Goal: Information Seeking & Learning: Check status

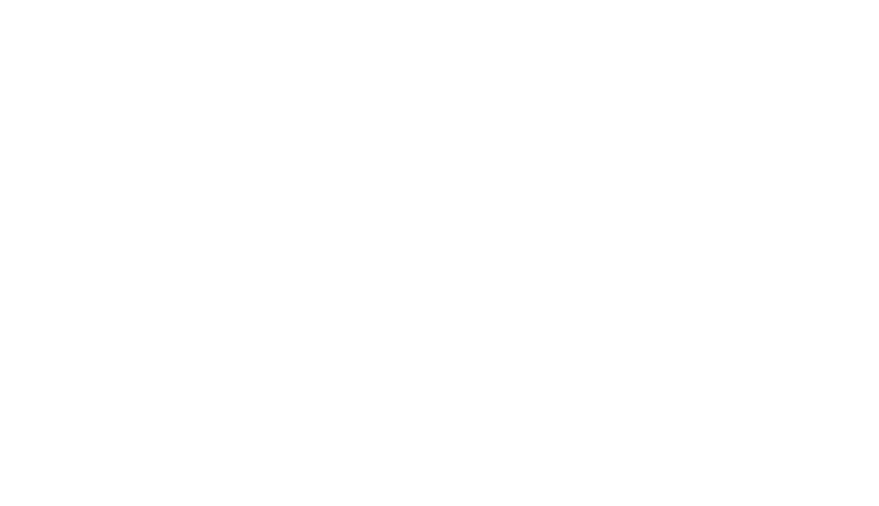
click at [431, 141] on body at bounding box center [439, 253] width 879 height 506
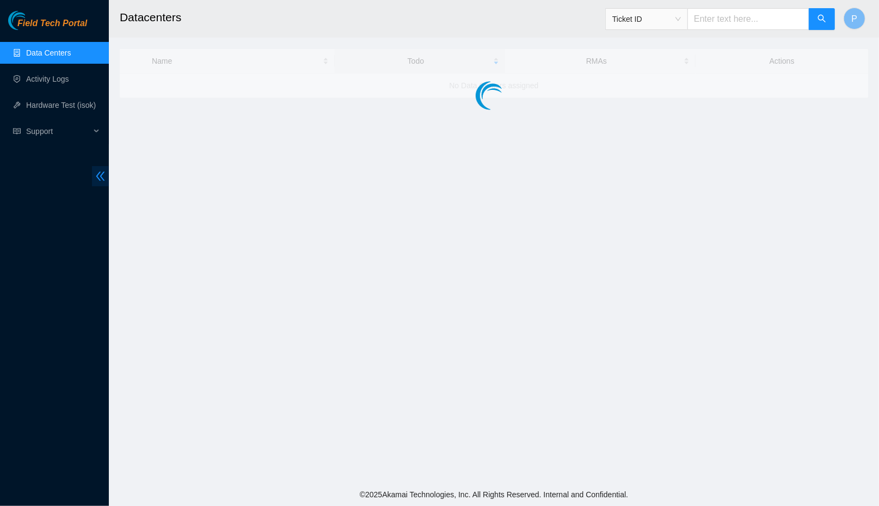
click at [100, 182] on span "double-left" at bounding box center [100, 176] width 17 height 20
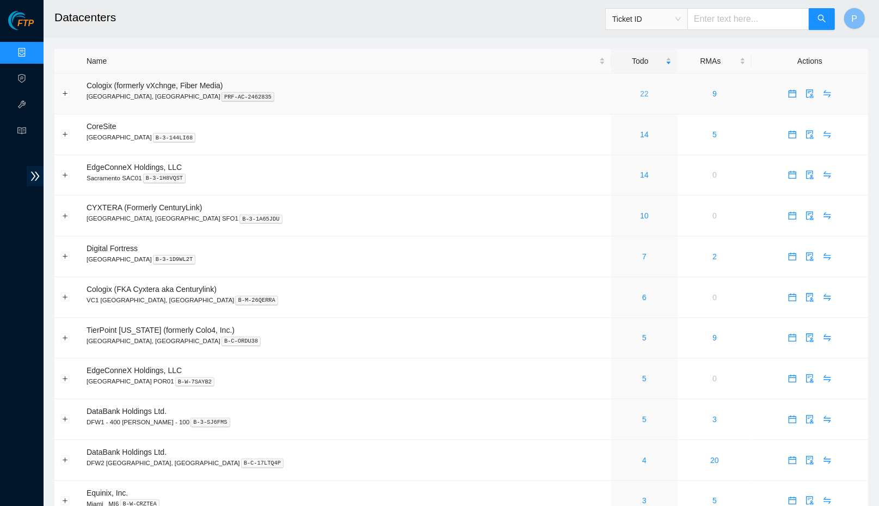
click at [640, 89] on link "22" at bounding box center [644, 93] width 9 height 9
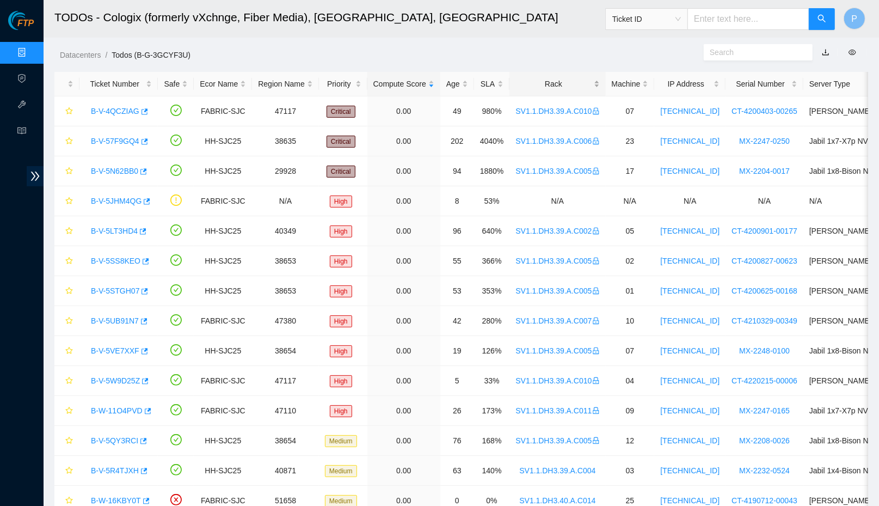
click at [549, 80] on div "Rack" at bounding box center [557, 84] width 84 height 12
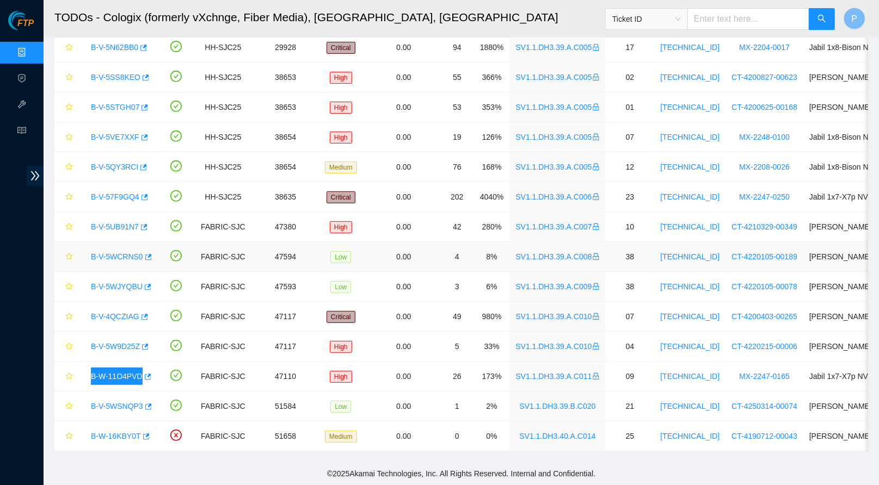
scroll to position [303, 0]
click at [225, 379] on td "FABRIC-SJC" at bounding box center [223, 377] width 58 height 30
click at [137, 376] on link "B-W-11O4PVD" at bounding box center [117, 376] width 52 height 9
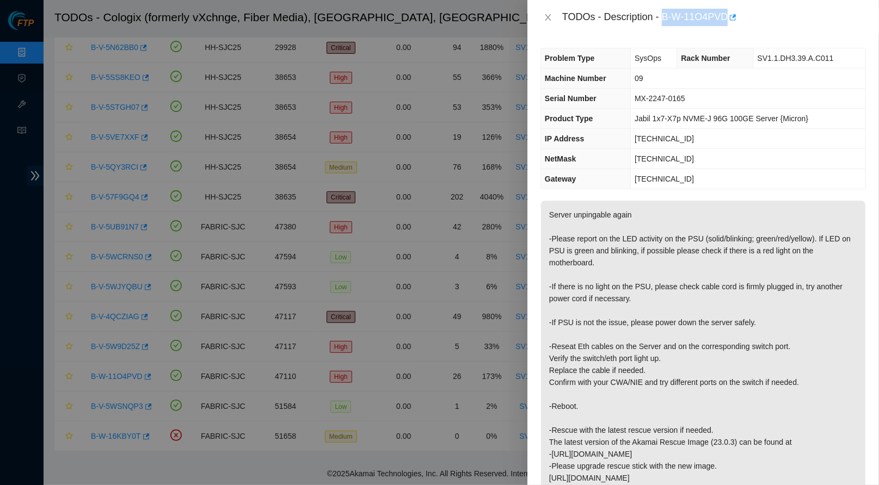
drag, startPoint x: 667, startPoint y: 15, endPoint x: 735, endPoint y: 13, distance: 68.1
click at [735, 13] on div "TODOs - Description - B-W-11O4PVD" at bounding box center [714, 17] width 304 height 17
copy div "B-W-11O4PVD"
drag, startPoint x: 844, startPoint y: 57, endPoint x: 758, endPoint y: 58, distance: 86.6
click at [758, 58] on td "SV1.1.DH3.39.A.C011" at bounding box center [809, 58] width 112 height 20
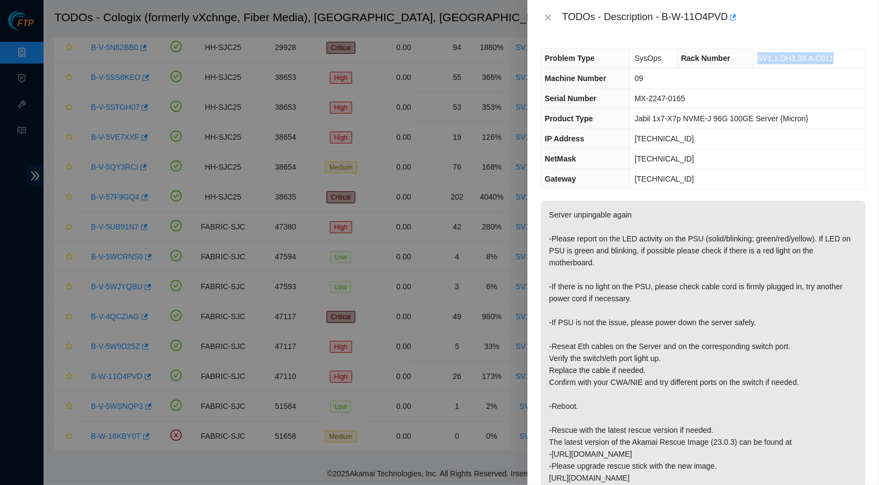
copy span "SV1.1.DH3.39.A.C011"
click at [659, 69] on td "09" at bounding box center [748, 79] width 235 height 20
click at [544, 20] on icon "close" at bounding box center [548, 17] width 9 height 9
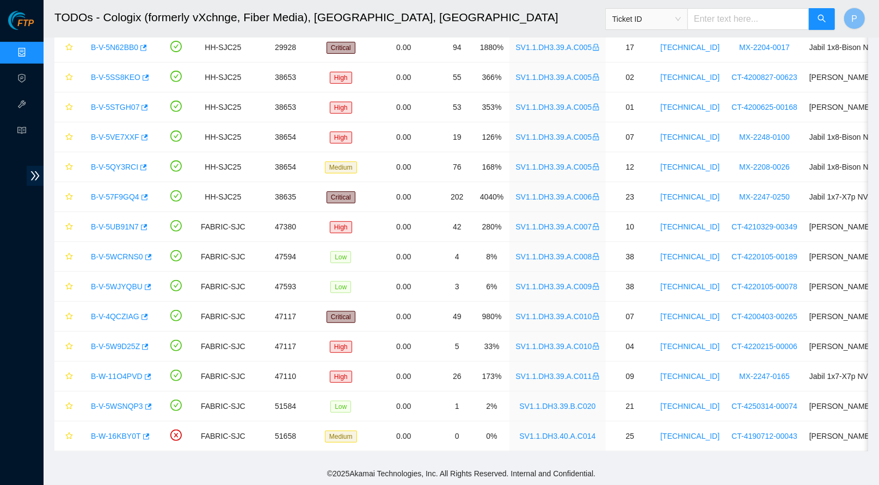
click at [744, 24] on input "text" at bounding box center [748, 19] width 122 height 22
paste input "B-W-11O4PVD"
type input "B-W-11O4PVD"
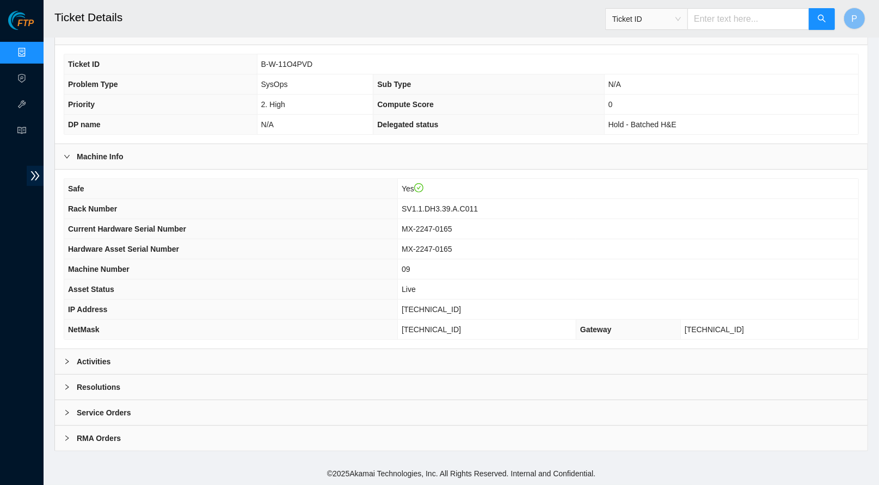
click at [325, 367] on div "Activities" at bounding box center [461, 361] width 813 height 25
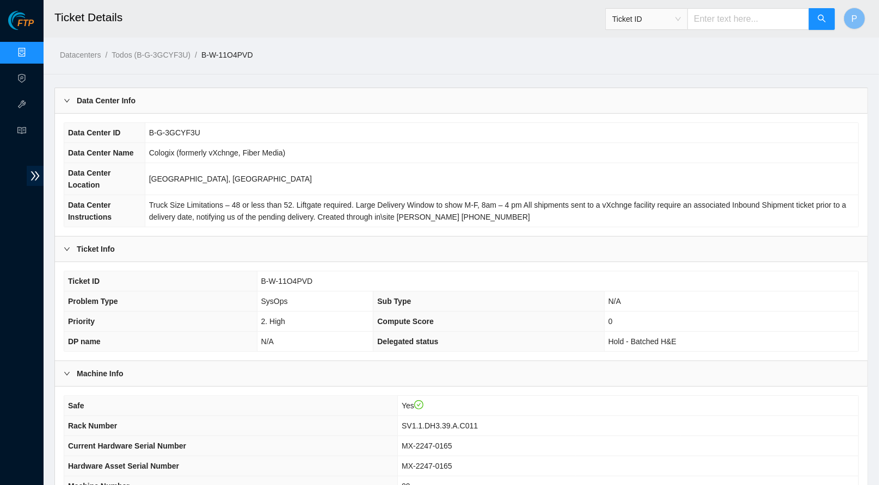
click at [32, 48] on link "Data Centers" at bounding box center [54, 52] width 45 height 9
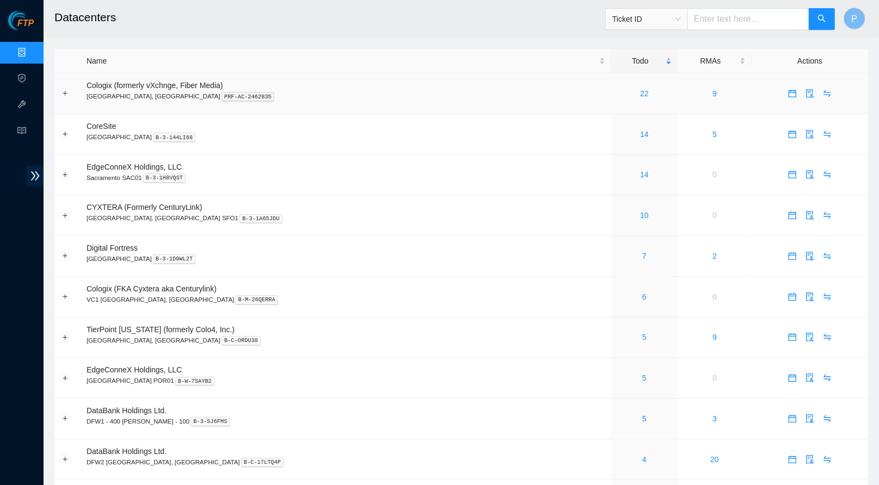
click at [617, 96] on div "22" at bounding box center [644, 94] width 54 height 12
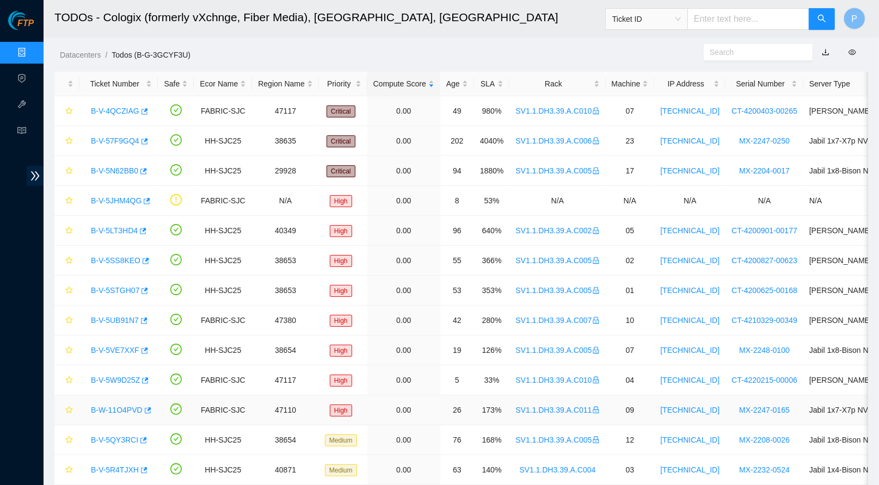
click at [333, 414] on td "High" at bounding box center [343, 411] width 48 height 30
click at [567, 84] on div "Rack" at bounding box center [557, 84] width 84 height 12
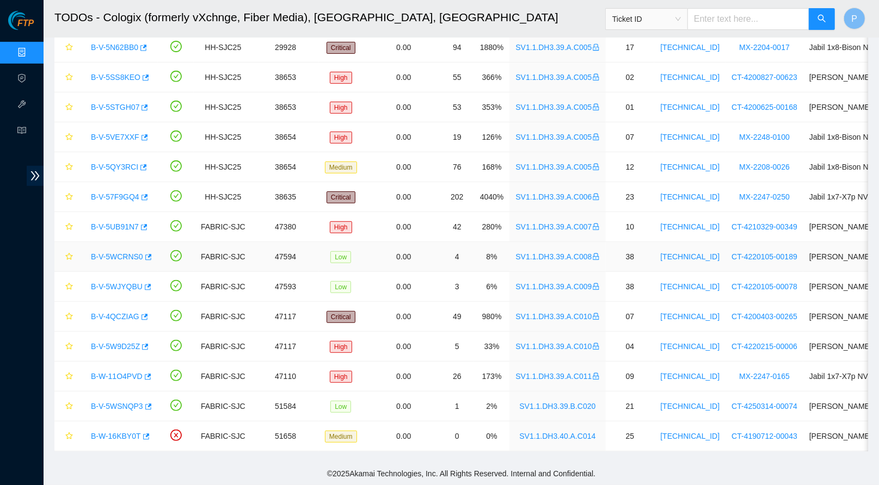
scroll to position [303, 0]
click at [386, 209] on td "0.00" at bounding box center [403, 197] width 73 height 30
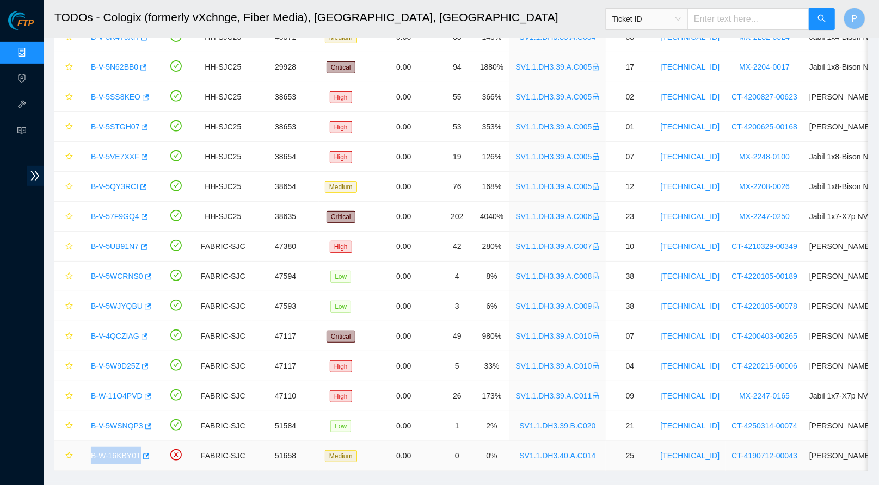
click at [114, 456] on link "B-W-16KBY0T" at bounding box center [116, 456] width 50 height 9
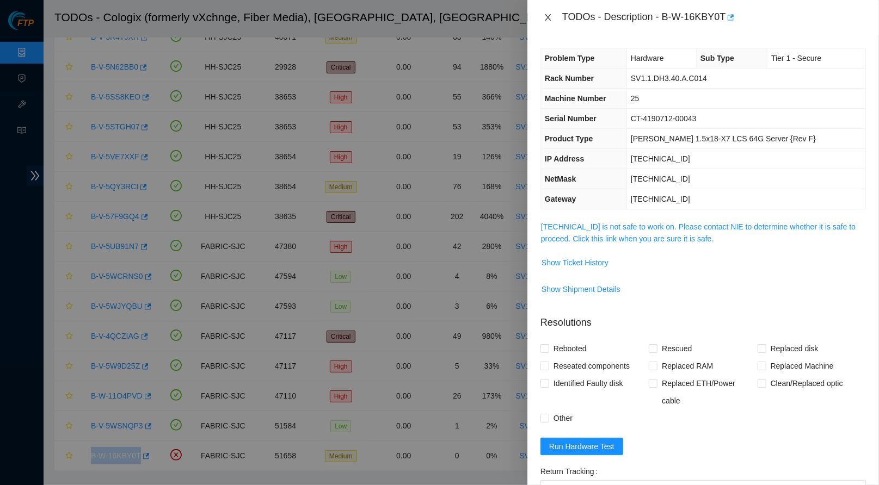
click at [546, 15] on icon "close" at bounding box center [548, 17] width 9 height 9
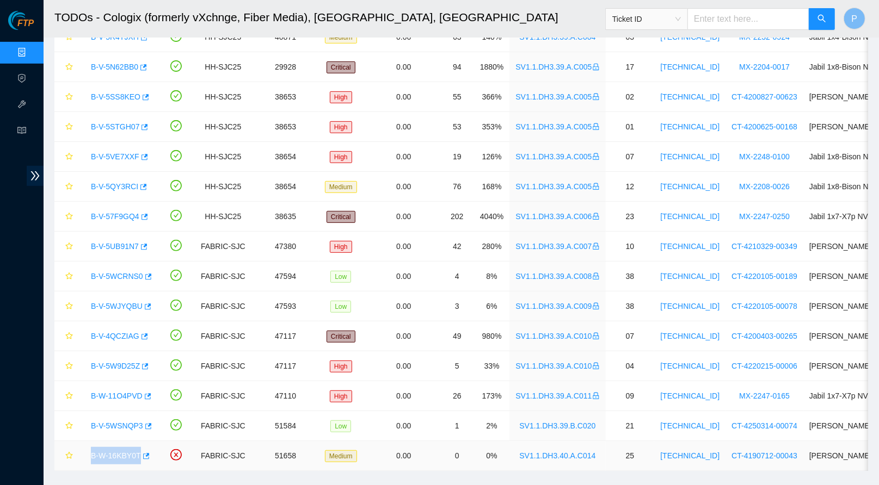
click at [589, 456] on link "SV1.1.DH3.40.A.C014" at bounding box center [557, 456] width 76 height 9
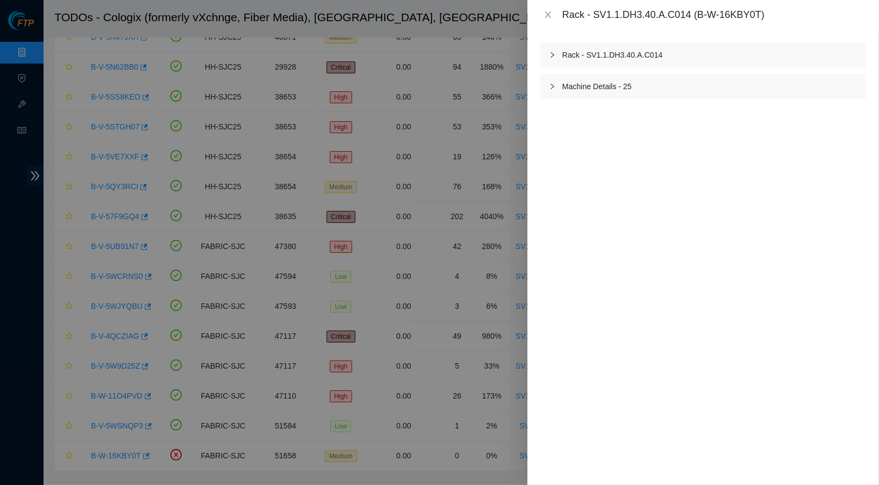
click at [687, 68] on div "Rack - SV1.1.DH3.40.A.C014 Machine Details - 25" at bounding box center [702, 70] width 325 height 57
click at [687, 59] on div "Rack - SV1.1.DH3.40.A.C014" at bounding box center [702, 54] width 325 height 25
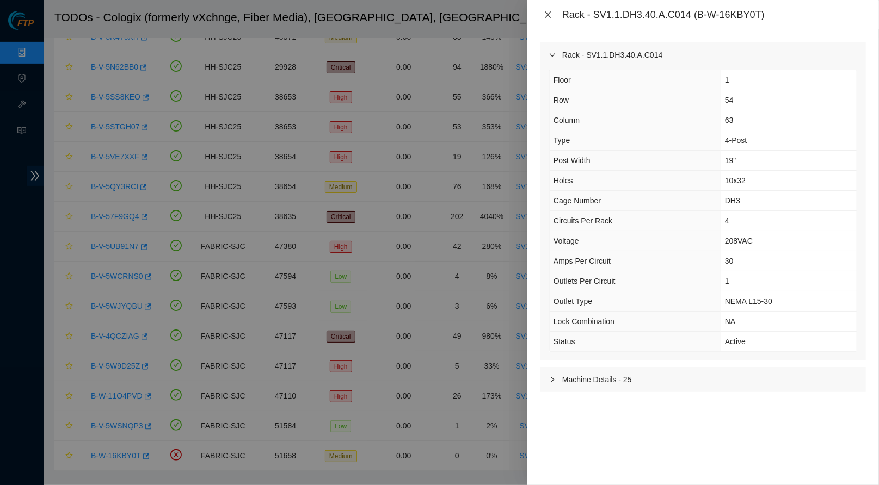
click at [548, 16] on icon "close" at bounding box center [548, 14] width 9 height 9
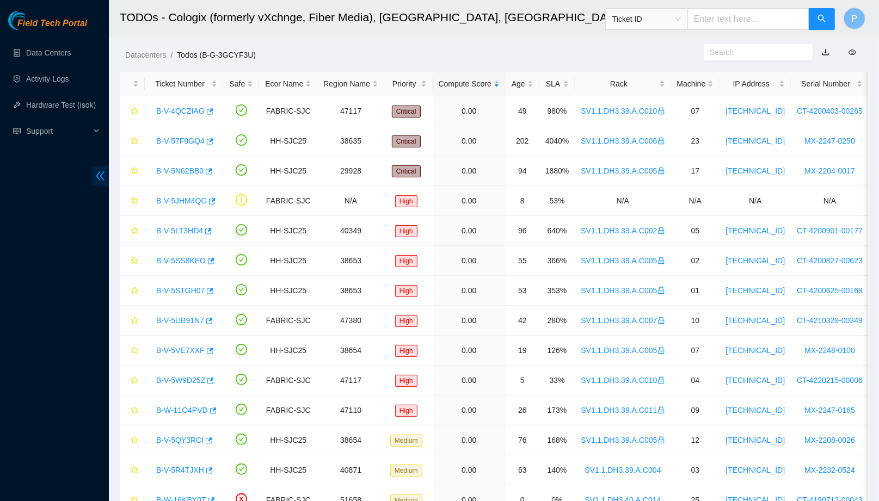
click at [97, 177] on icon "double-left" at bounding box center [100, 175] width 9 height 9
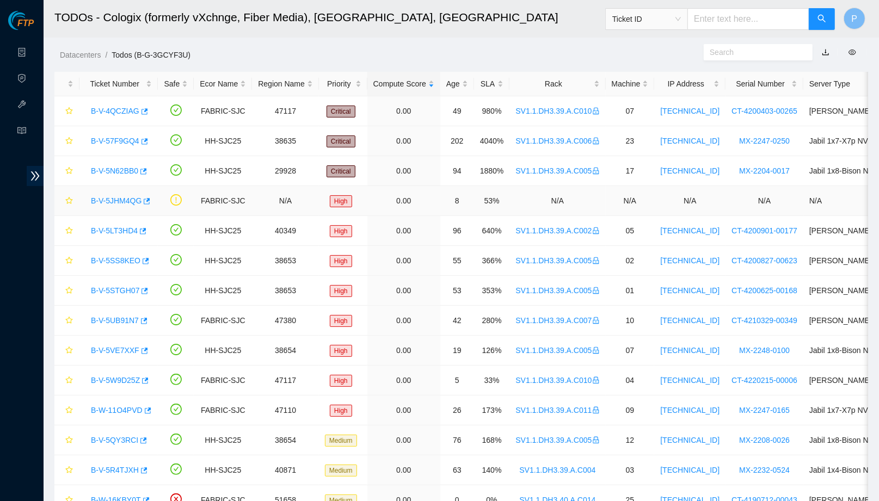
click at [110, 198] on link "B-V-5JHM4QG" at bounding box center [116, 200] width 51 height 9
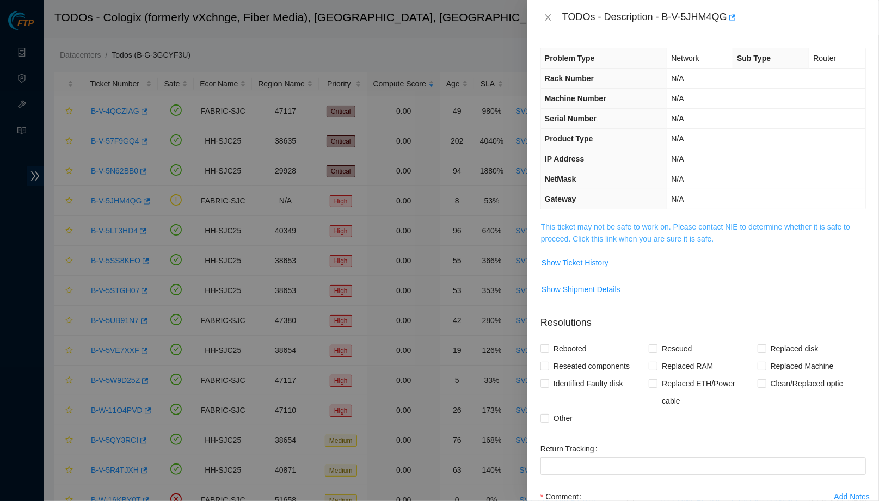
click at [645, 233] on link "This ticket may not be safe to work on. Please contact NIE to determine whether…" at bounding box center [695, 233] width 309 height 21
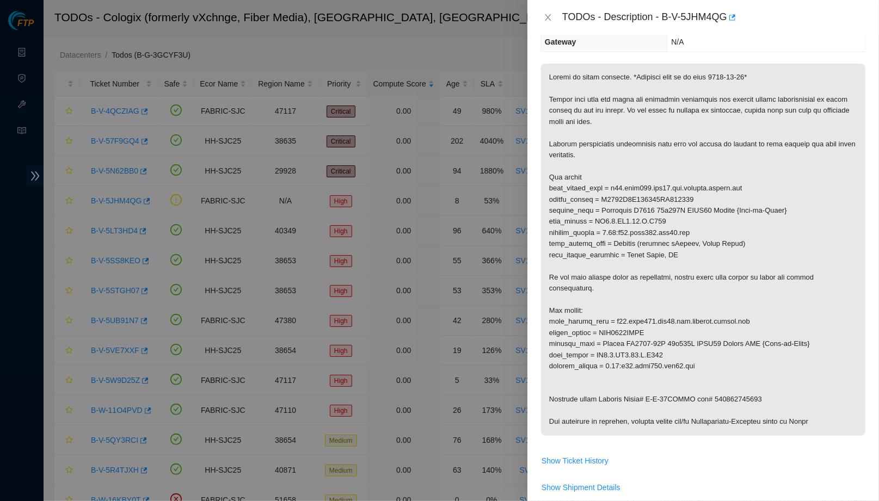
scroll to position [158, 0]
click at [546, 13] on icon "close" at bounding box center [548, 17] width 9 height 9
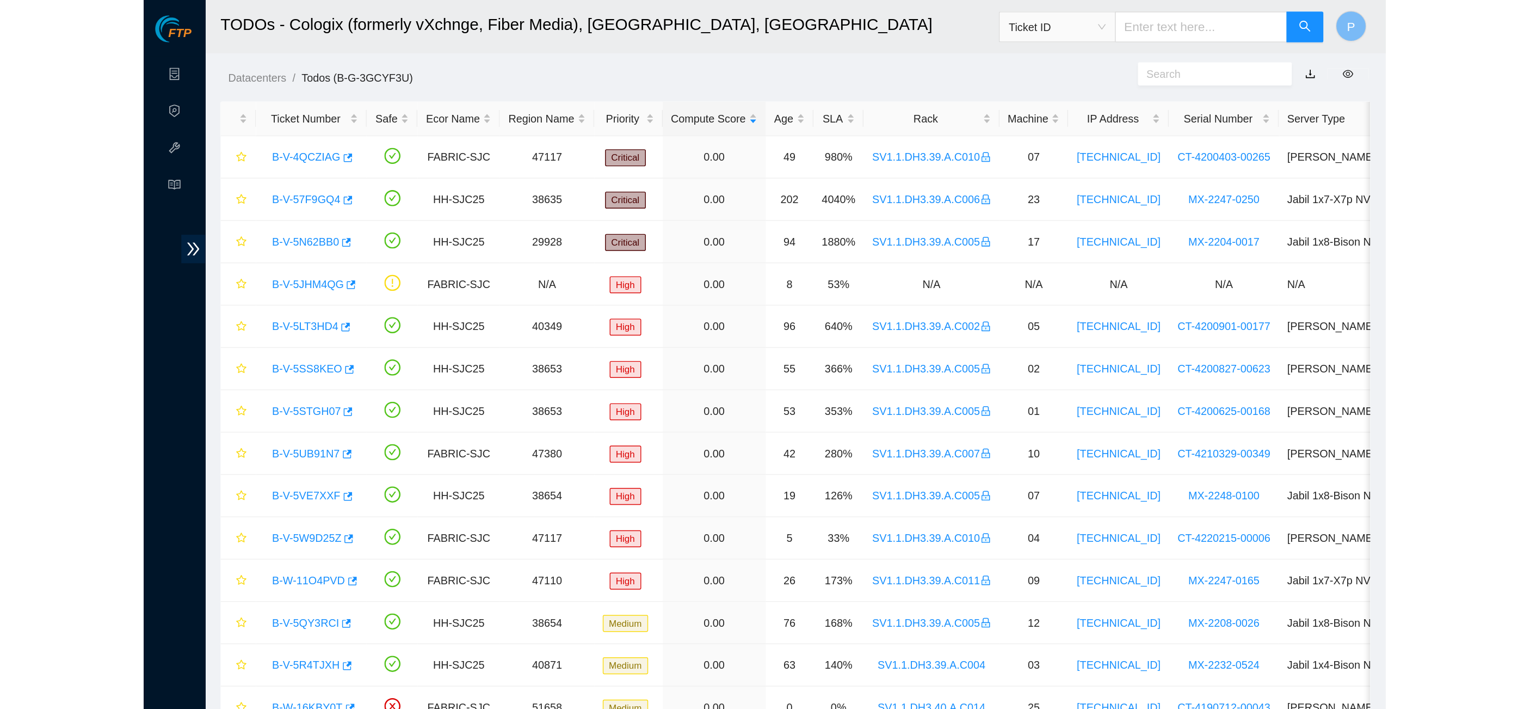
scroll to position [85, 0]
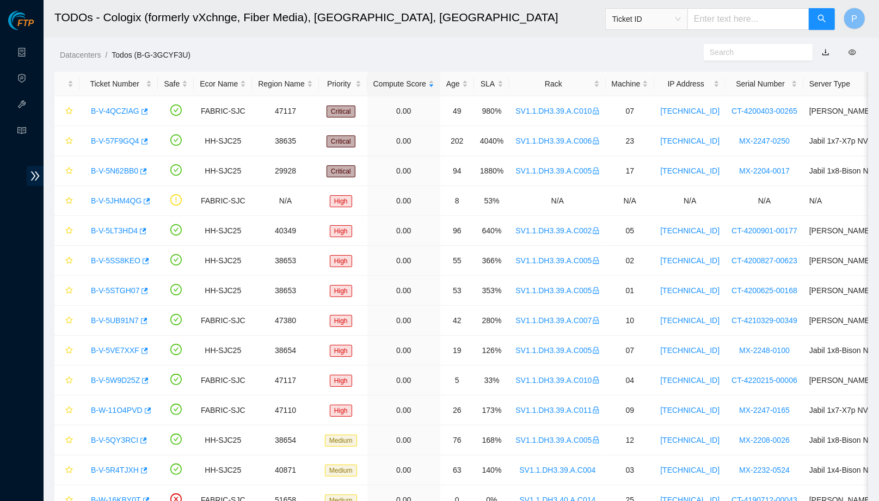
click at [447, 38] on div "Datacenters / Todos (B-G-3GCYF3U) /" at bounding box center [357, 30] width 626 height 61
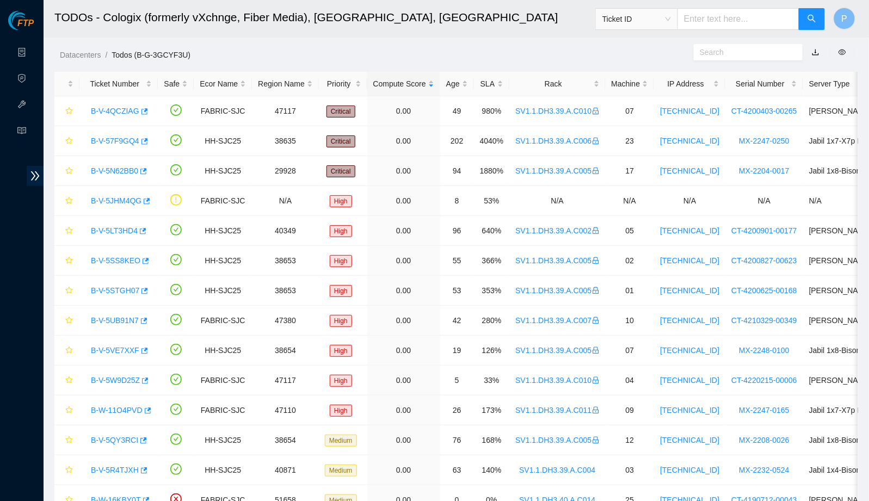
click at [331, 38] on div "Datacenters / Todos (B-G-3GCYF3U) /" at bounding box center [353, 30] width 619 height 61
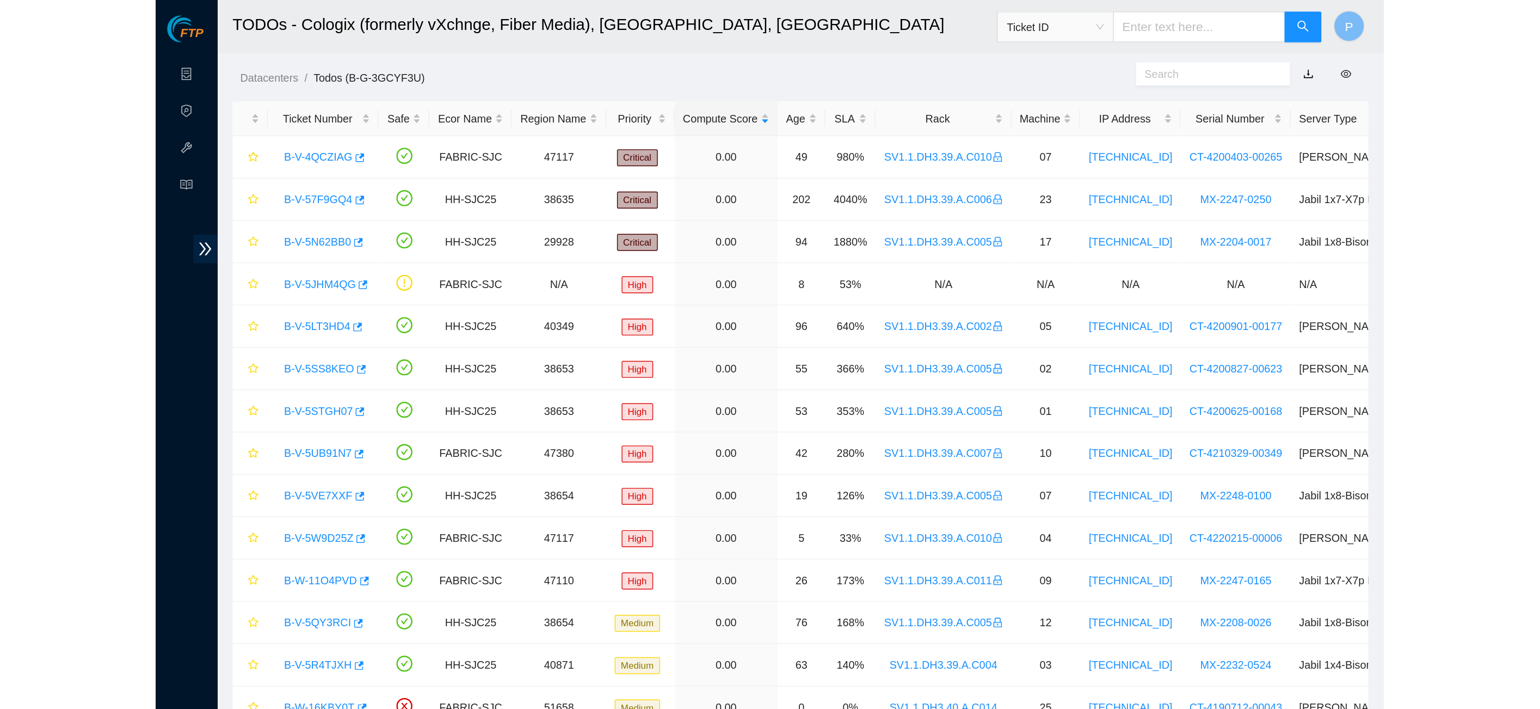
scroll to position [19, 0]
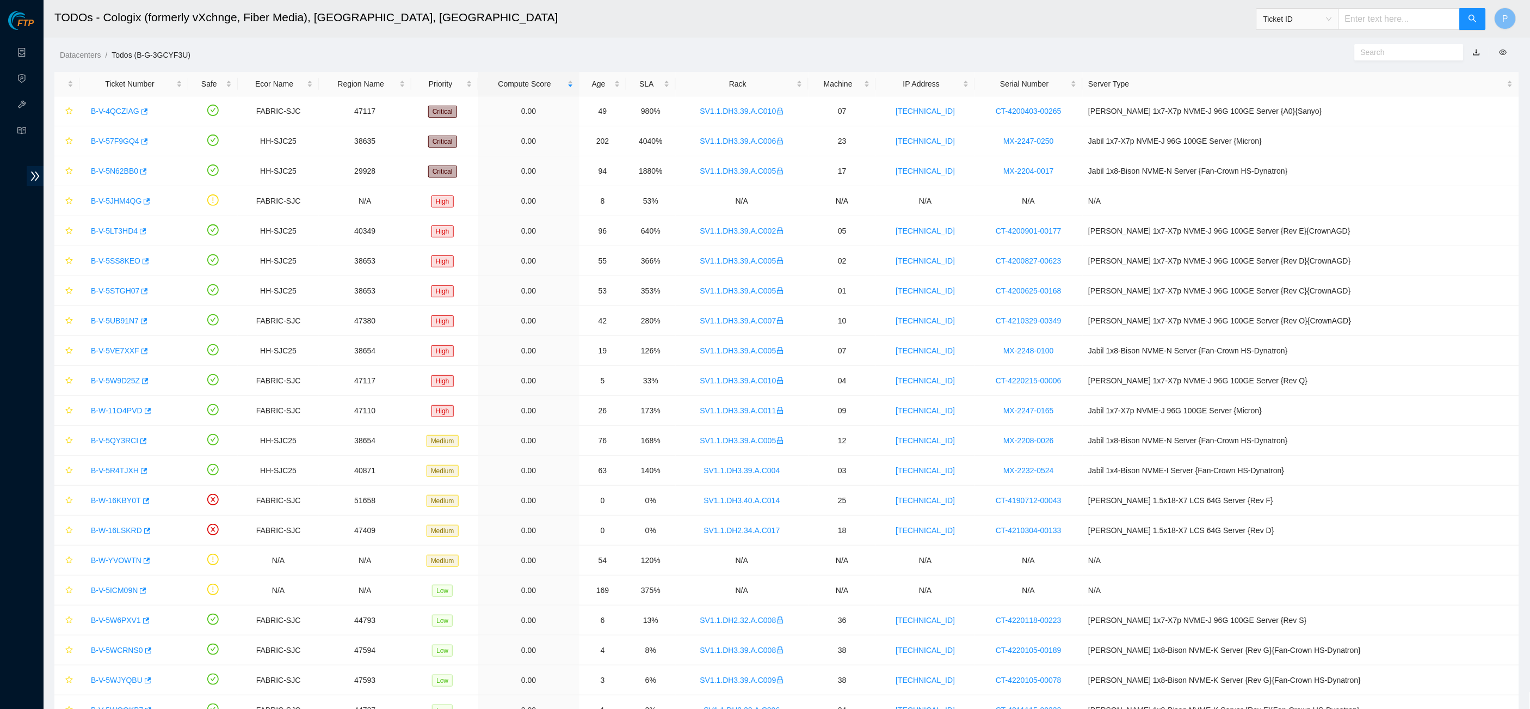
click at [878, 16] on input "text" at bounding box center [1400, 19] width 122 height 22
paste input "B-V-5W5LEBN"
type input "B-V-5W5LEBN"
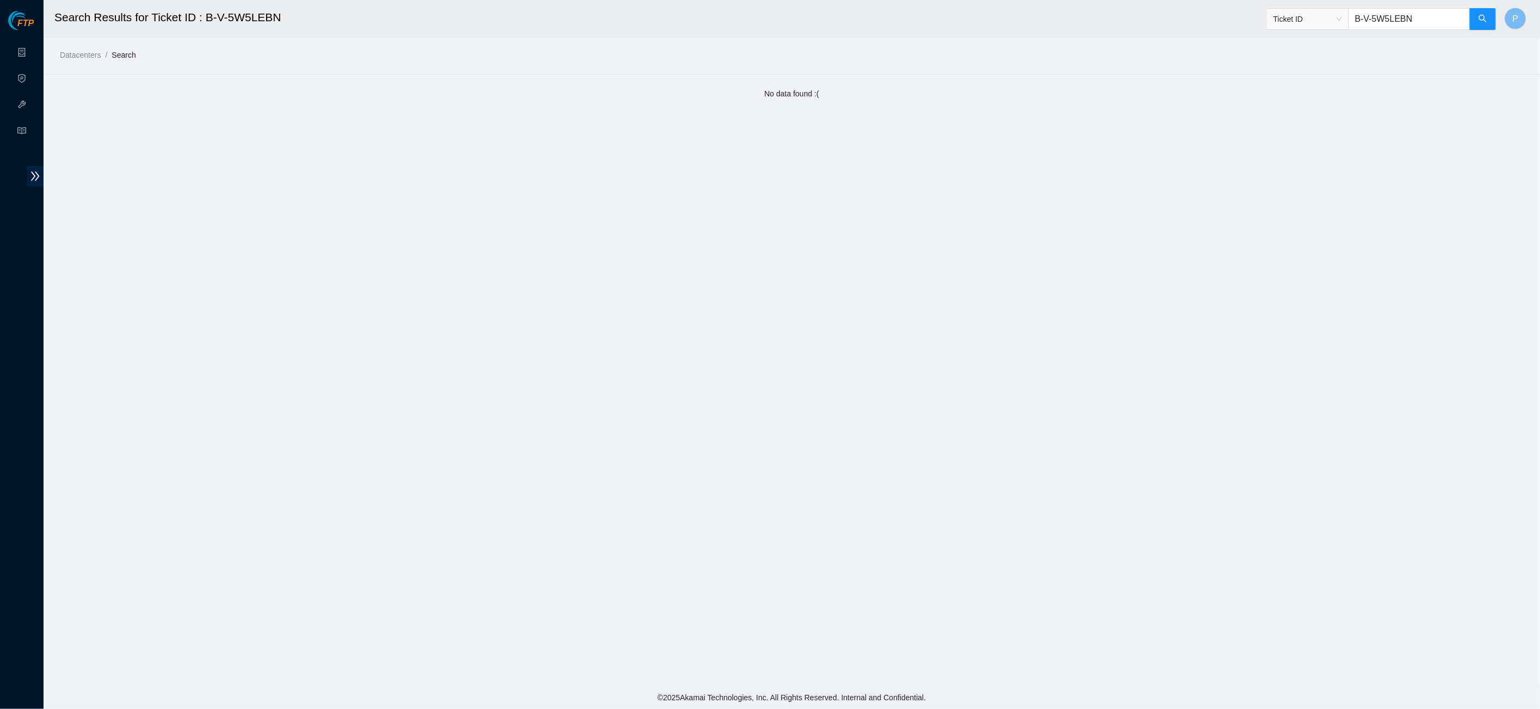
click at [878, 16] on input "B-V-5W5LEBN" at bounding box center [1410, 19] width 122 height 22
paste input "W-15R7DRJ"
type input "B-W-15R7DRJ"
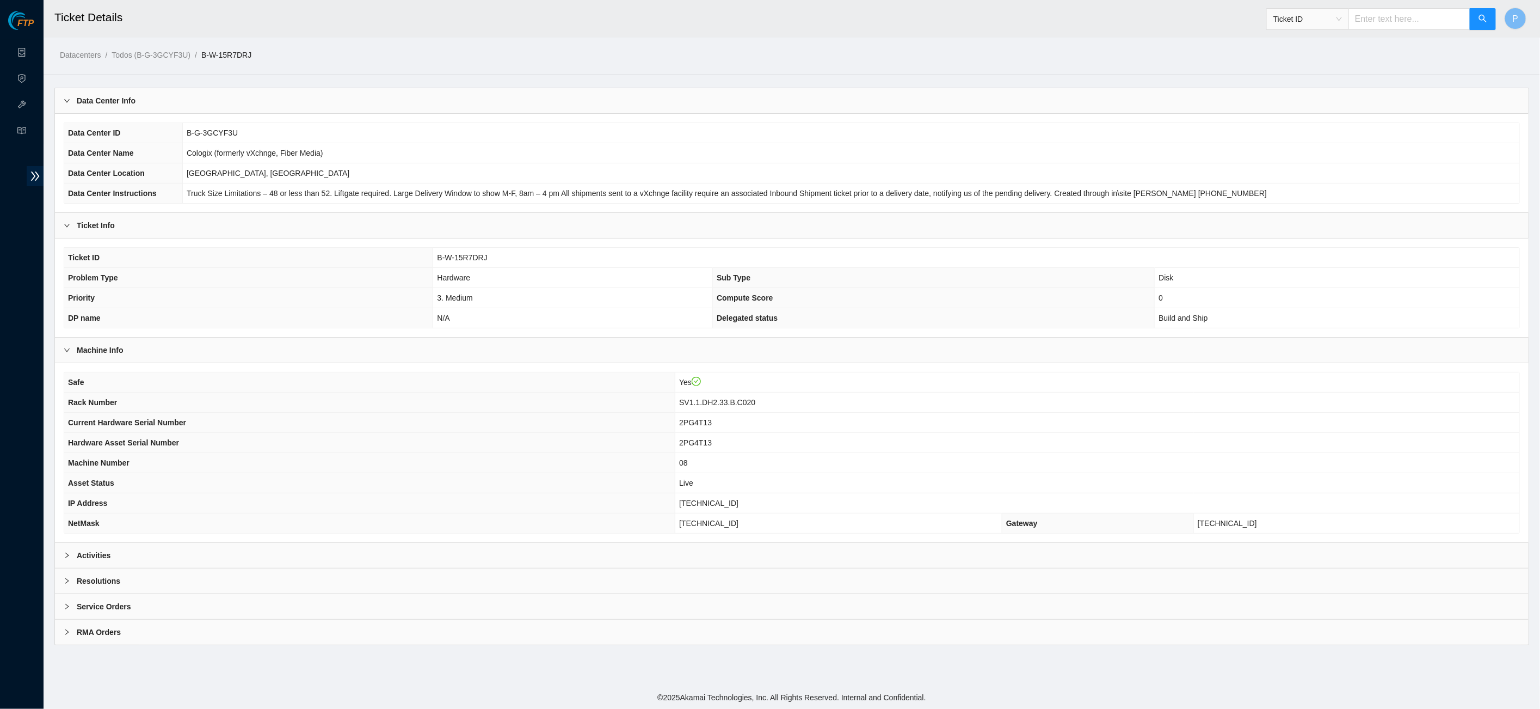
click at [465, 501] on div "Activities" at bounding box center [792, 555] width 1474 height 25
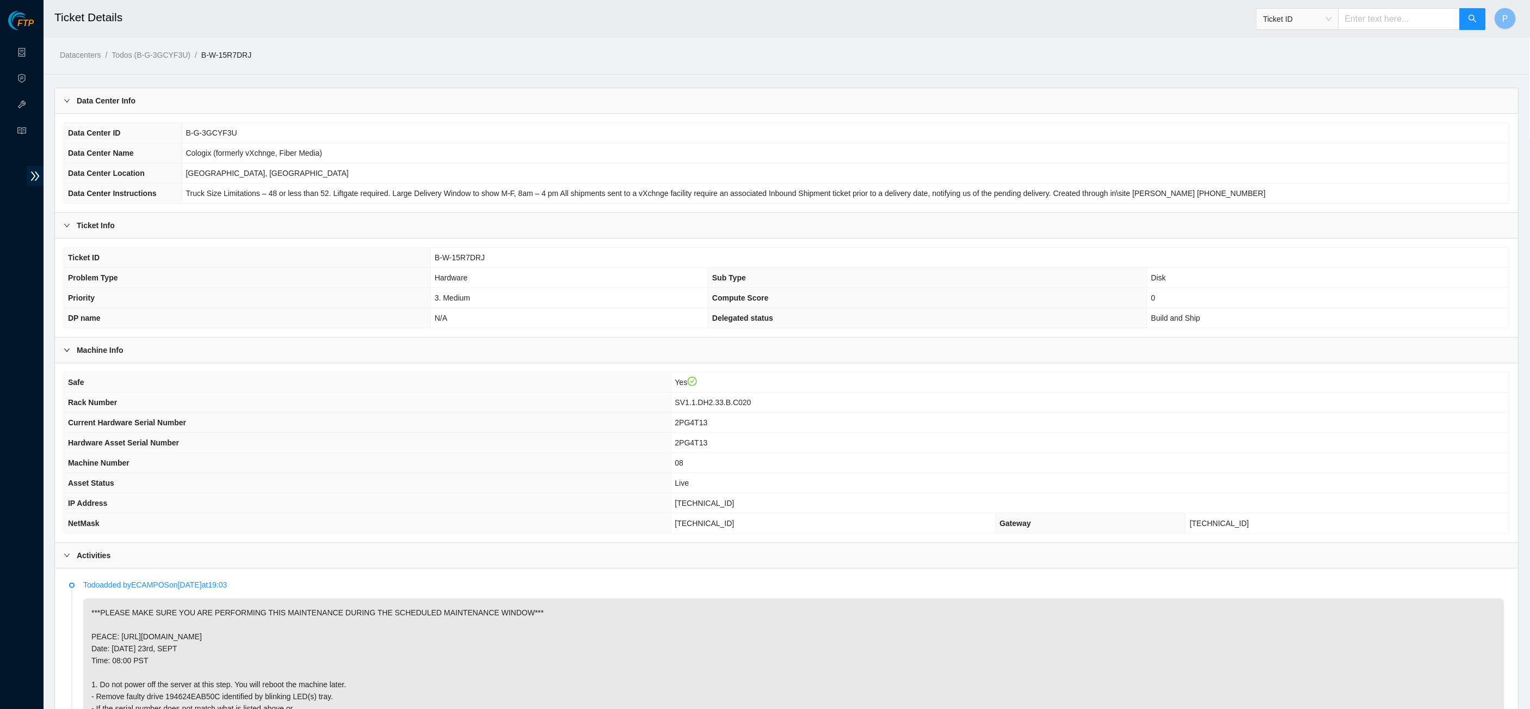
click at [878, 19] on input "text" at bounding box center [1400, 19] width 122 height 22
paste input "B-W-16E6U6N"
type input "B-W-16E6U6N"
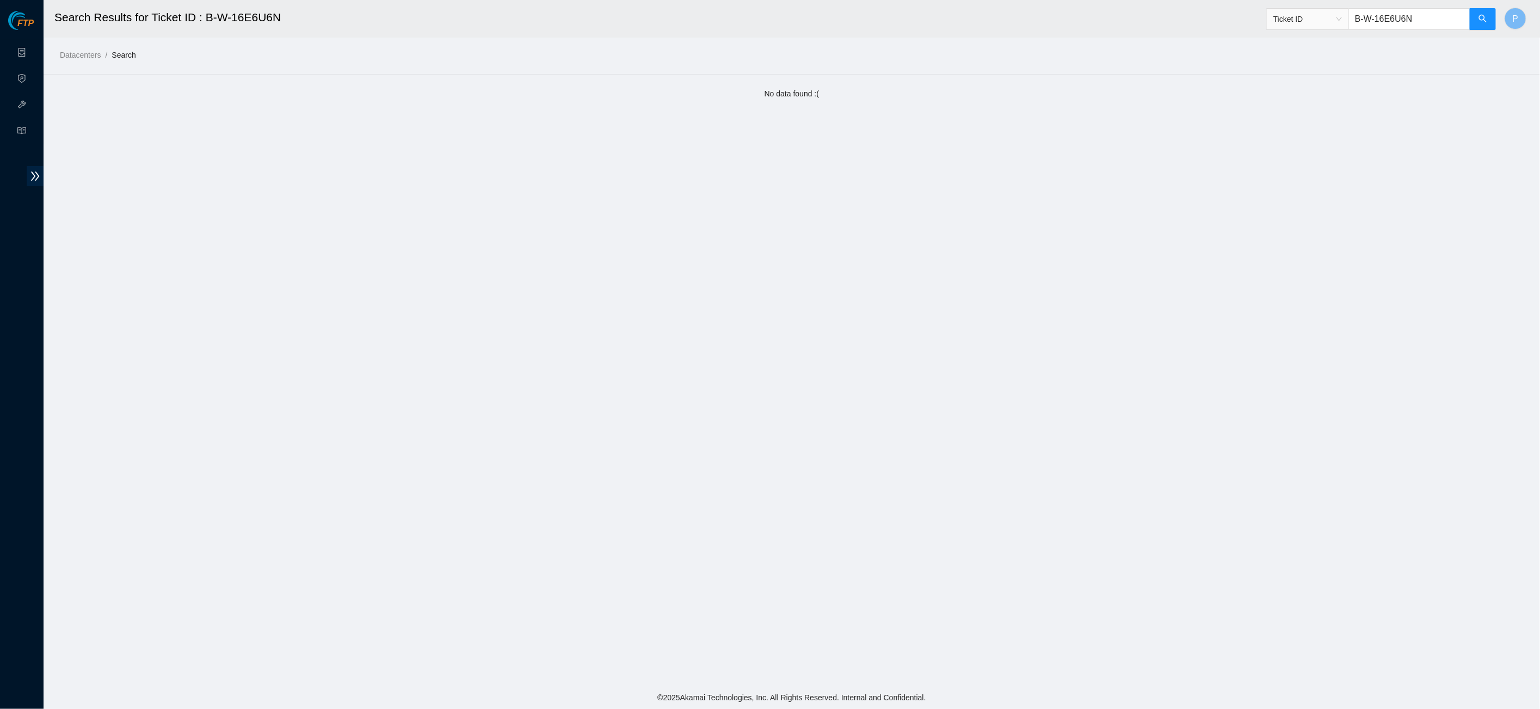
click at [878, 16] on input "B-W-16E6U6N" at bounding box center [1410, 19] width 122 height 22
paste input "5R7DRJ"
type input "B-W-15R7DRJ"
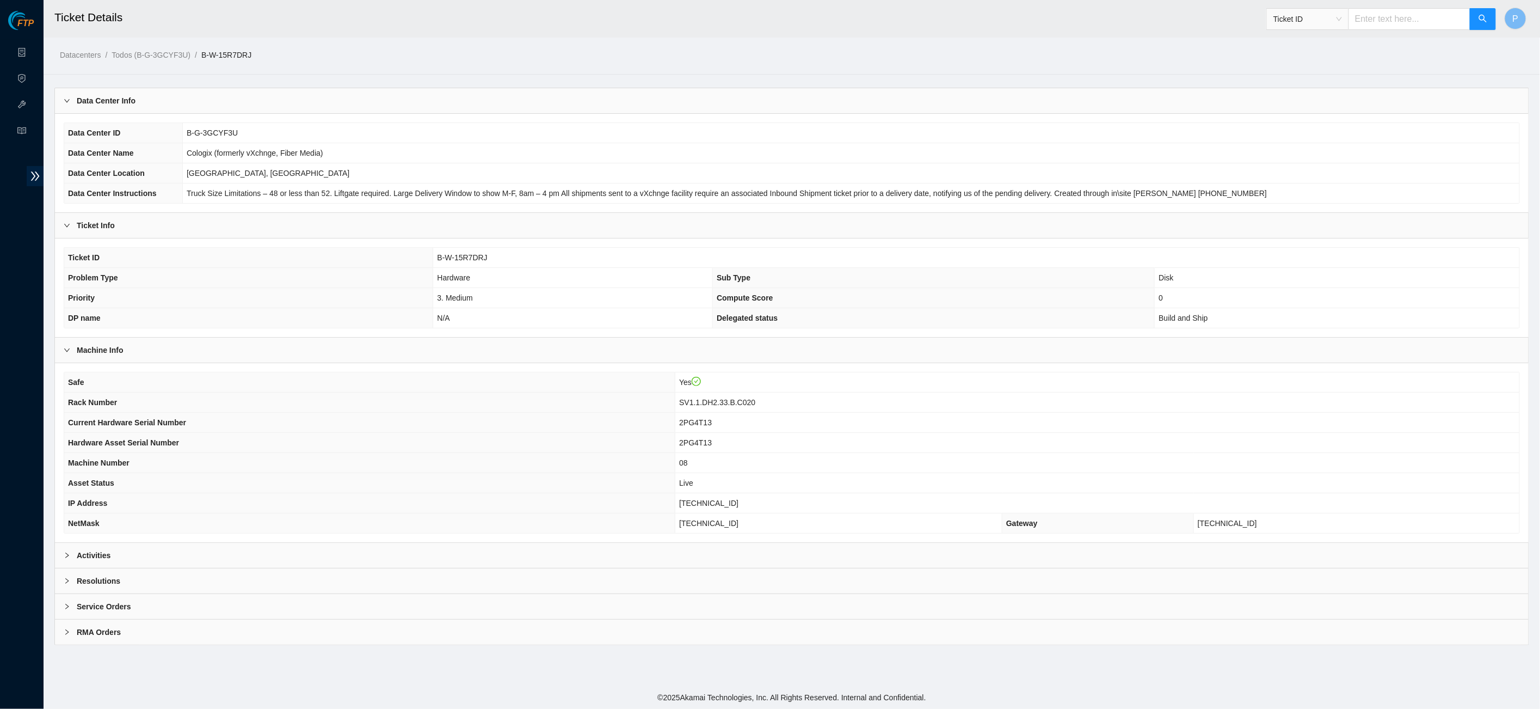
click at [878, 23] on input "text" at bounding box center [1410, 19] width 122 height 22
paste input "B-W-16DGX1L"
type input "B-W-16DGX1L"
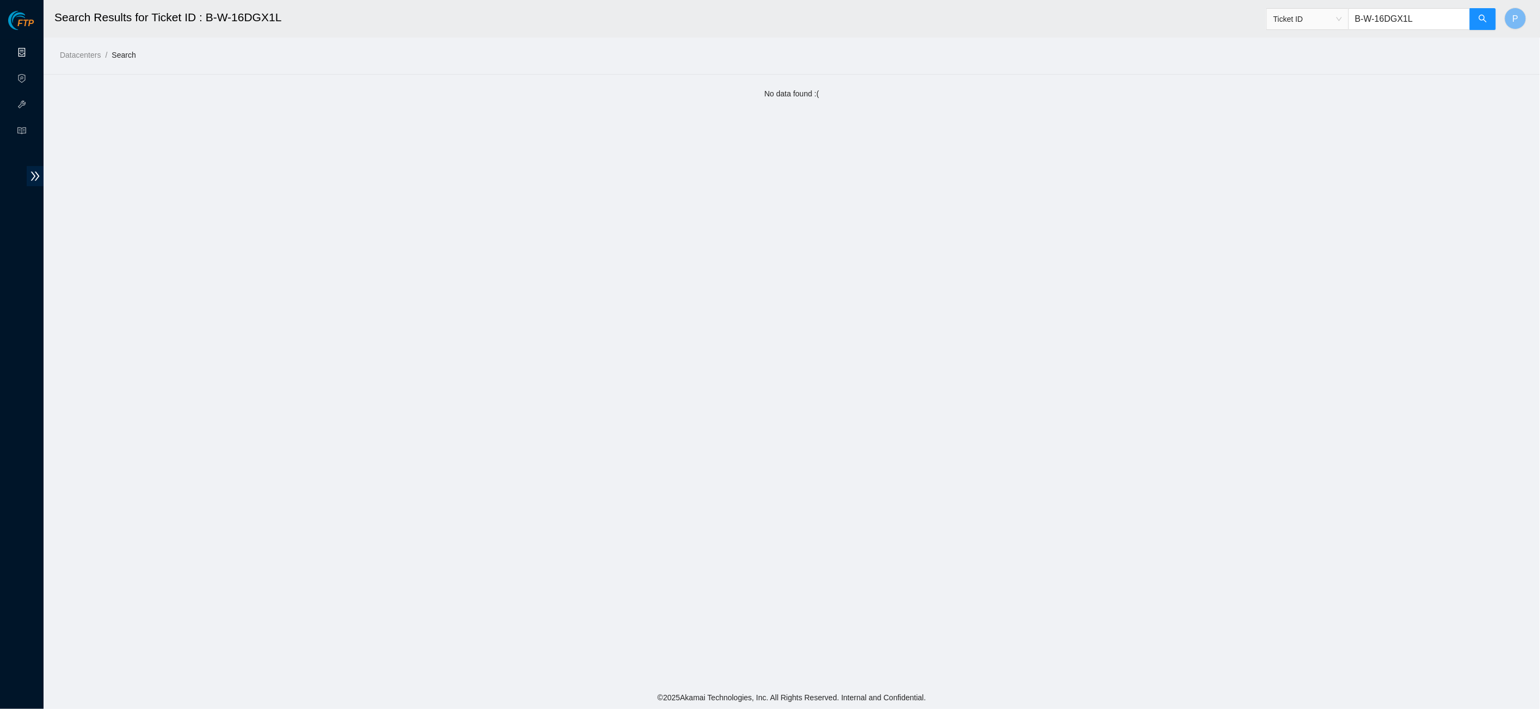
click at [32, 50] on link "Data Centers" at bounding box center [54, 52] width 45 height 9
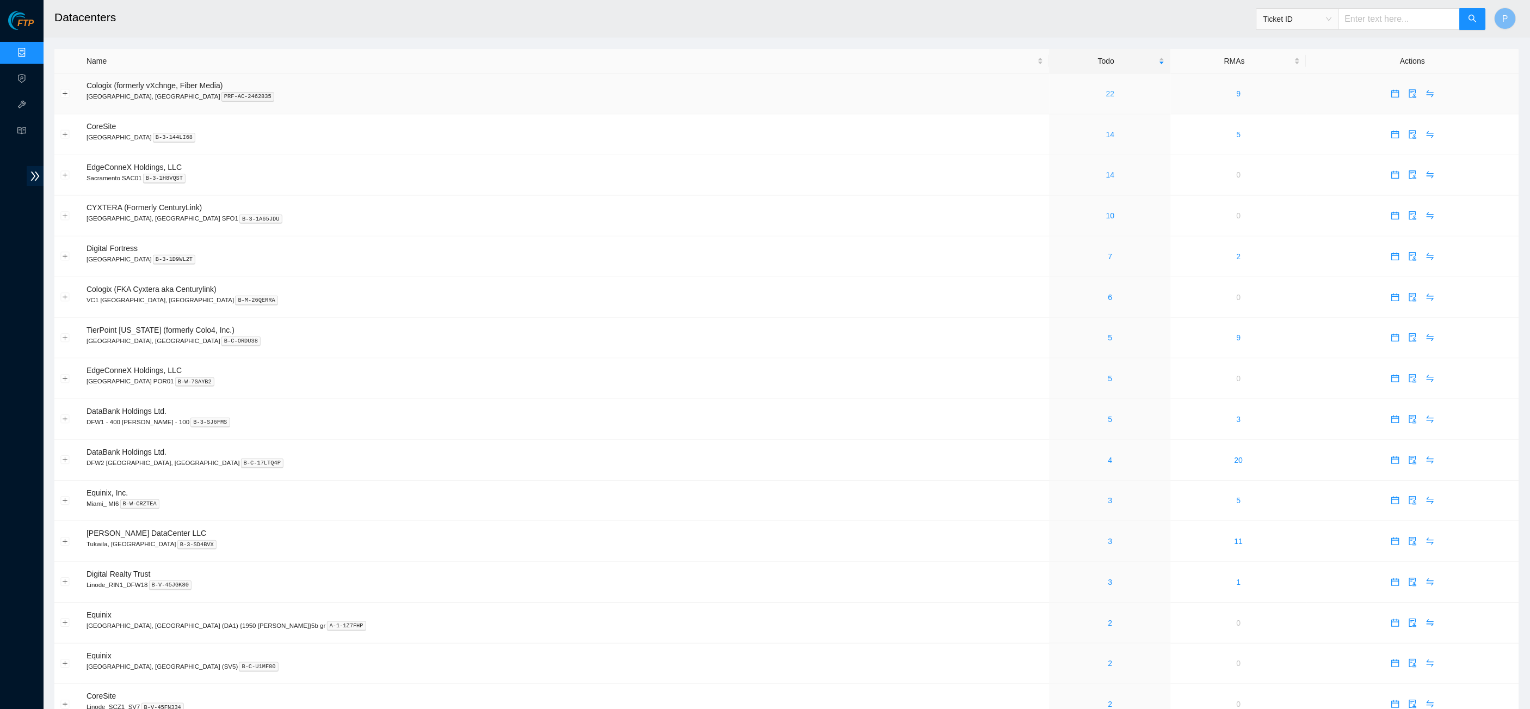
click at [878, 93] on link "22" at bounding box center [1110, 93] width 9 height 9
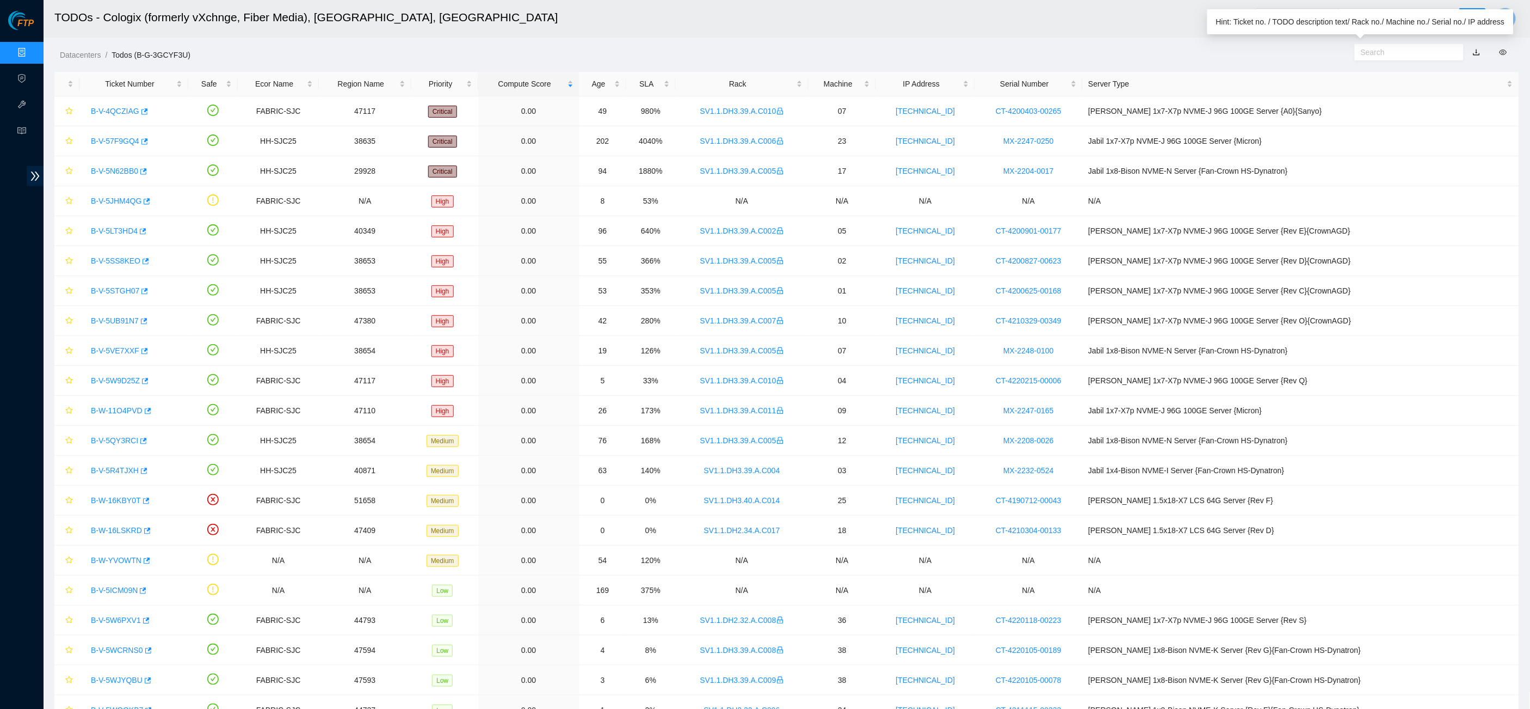
click at [878, 48] on input "text" at bounding box center [1405, 52] width 88 height 12
paste input "194624EAB50C"
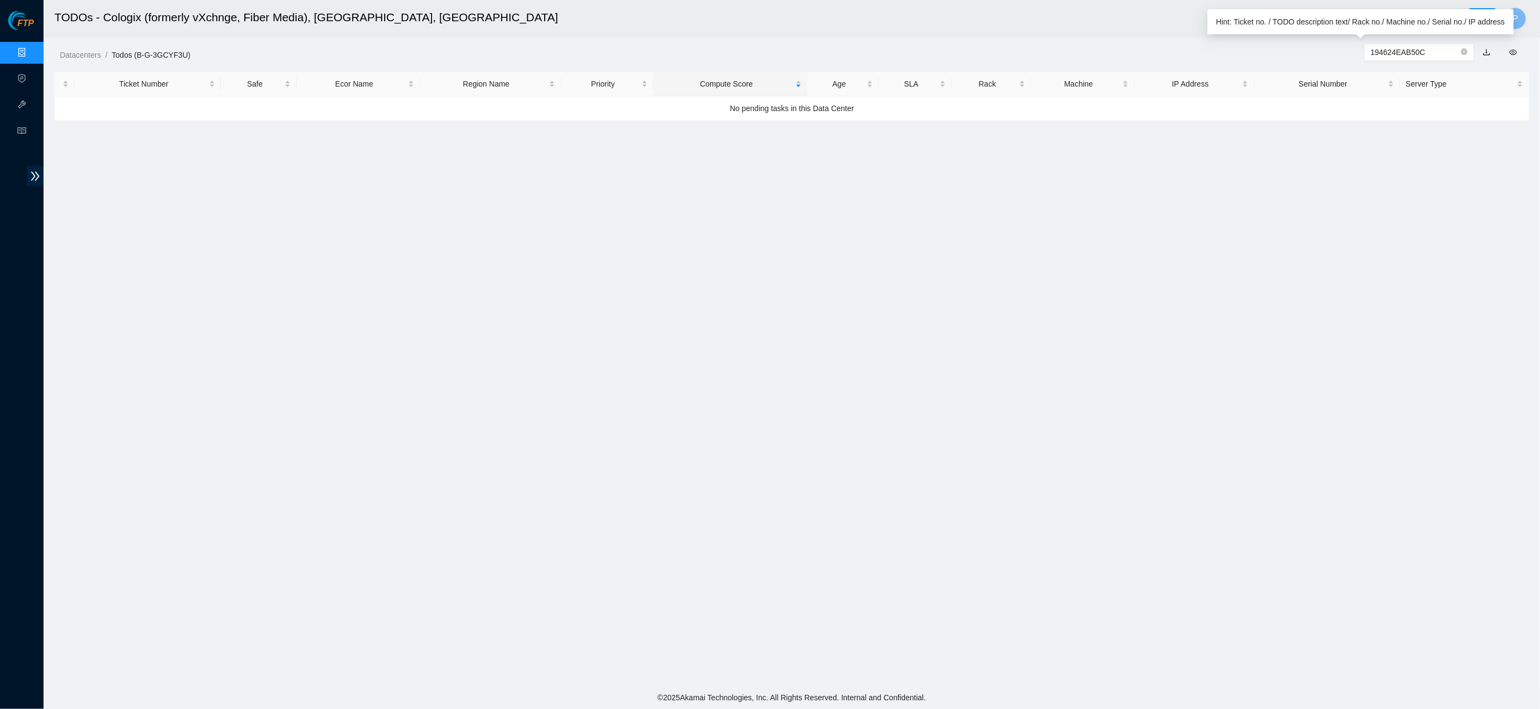
type input "194624EAB50C"
click at [878, 65] on main "TODOs - Cologix (formerly vXchnge, Fiber Media), Santa Clara, CA Ticket ID P Da…" at bounding box center [792, 343] width 1497 height 686
click at [878, 27] on input "text" at bounding box center [1410, 19] width 122 height 22
click at [878, 20] on span "Ticket ID" at bounding box center [1308, 19] width 69 height 16
click at [878, 107] on div "Serial Number" at bounding box center [1306, 109] width 69 height 12
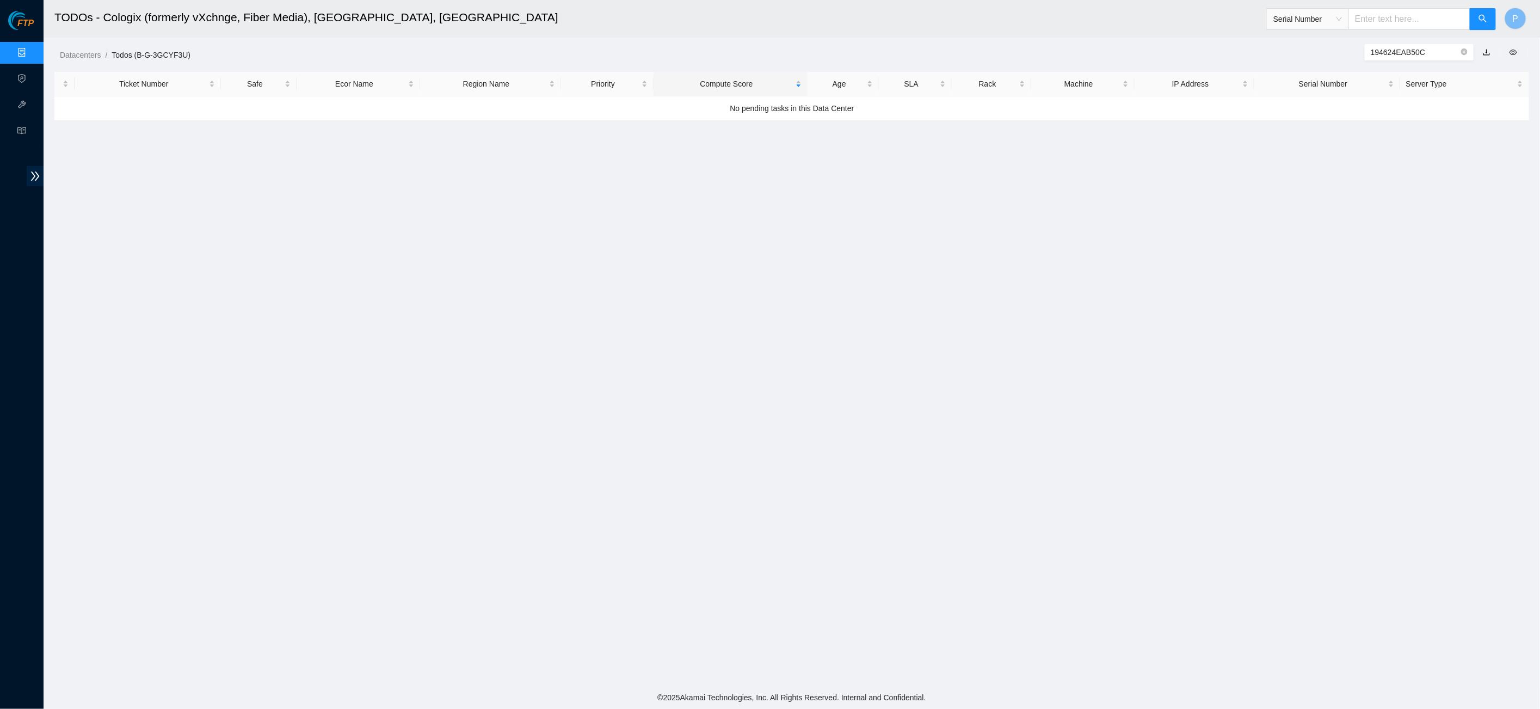
click at [878, 28] on input "text" at bounding box center [1410, 19] width 122 height 22
paste input "194624EAB50C"
type input "194624EAB50C"
click at [878, 20] on button "button" at bounding box center [1483, 19] width 26 height 22
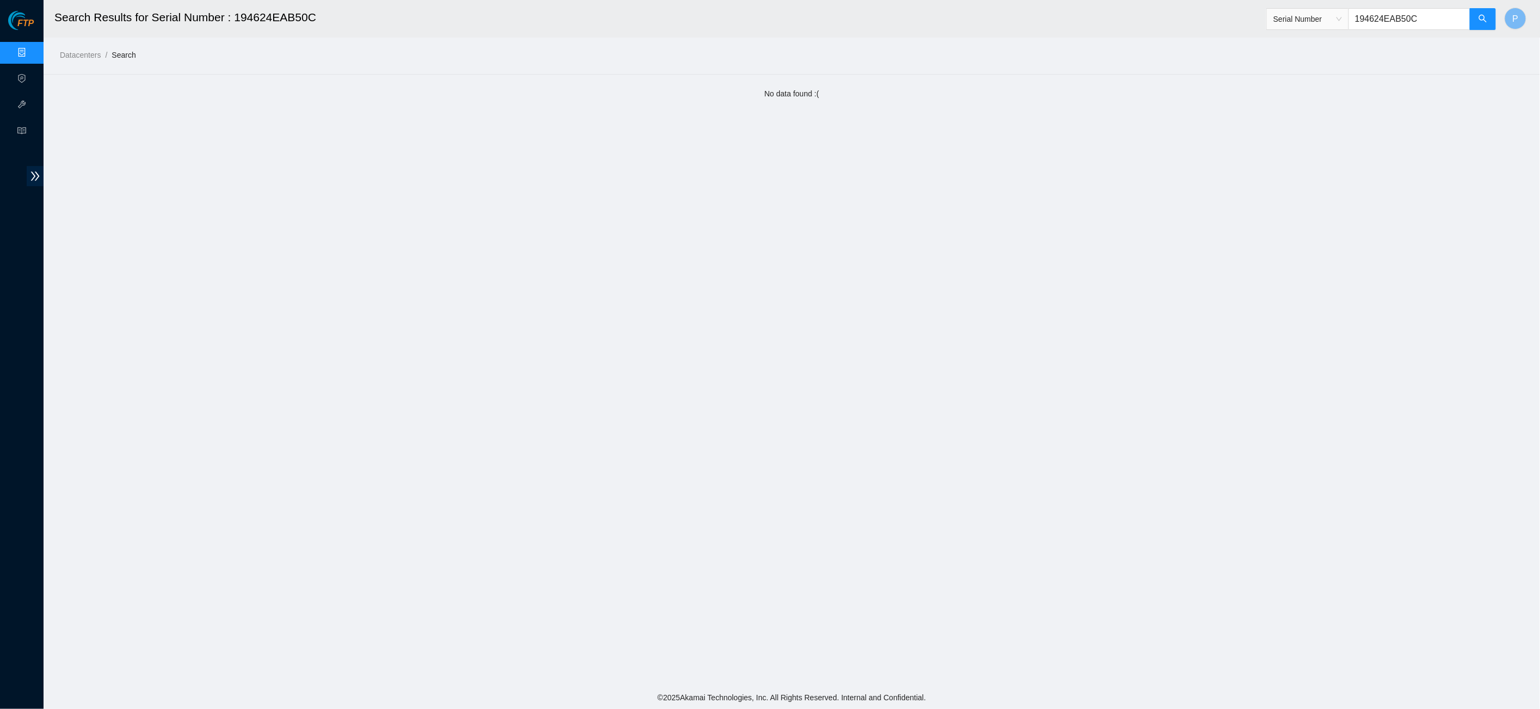
click at [878, 19] on input "194624EAB50C" at bounding box center [1410, 19] width 122 height 22
paste input "B-V-5W5LEBN"
type input "B-V-5W5LEBN"
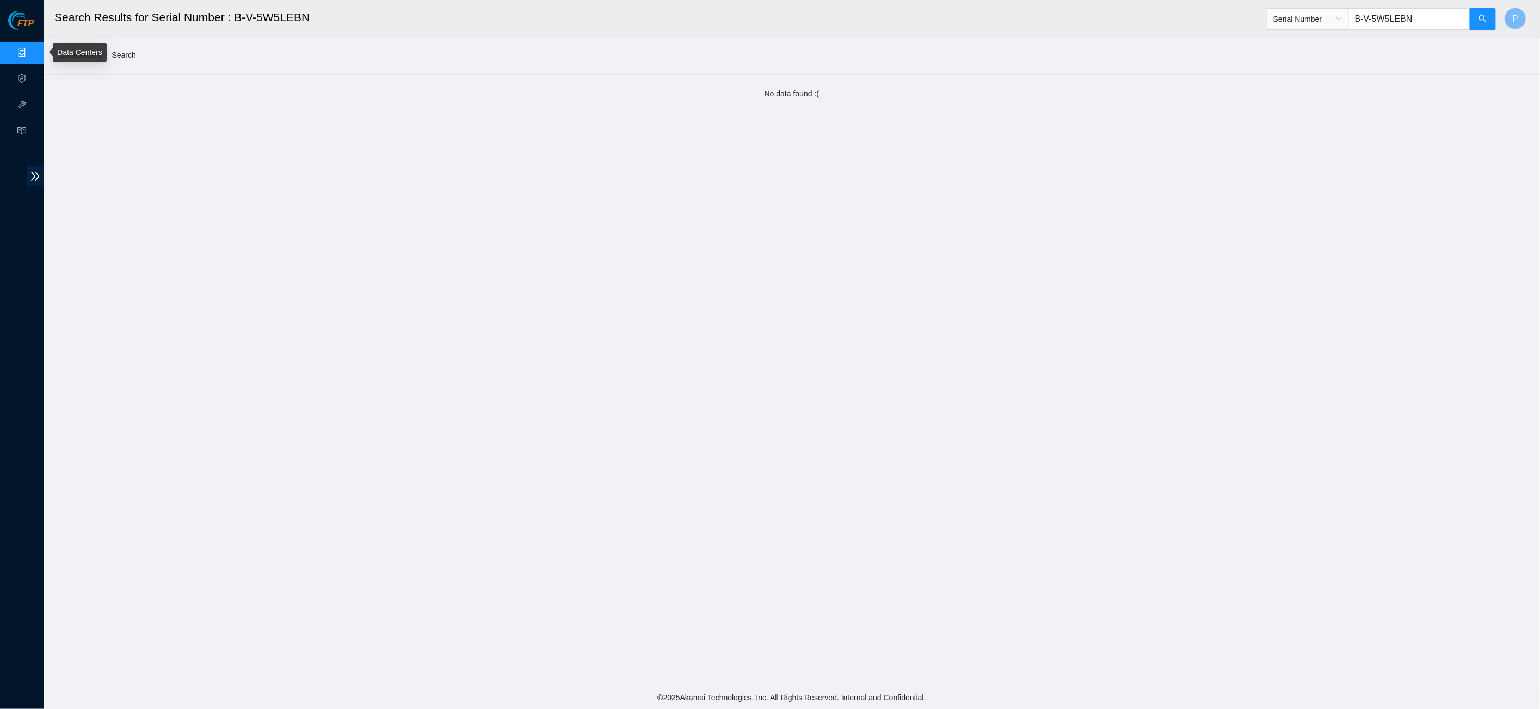
click at [32, 54] on link "Data Centers" at bounding box center [54, 52] width 45 height 9
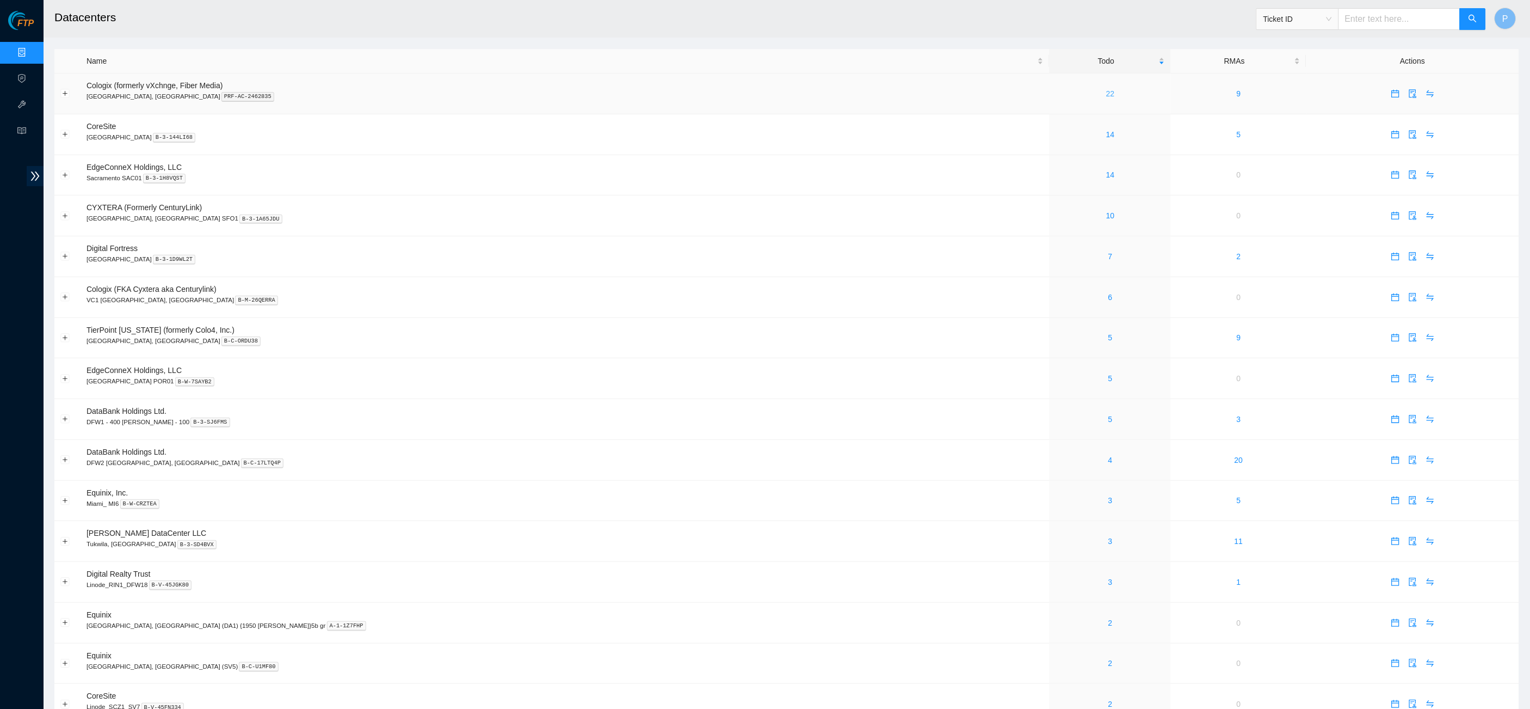
click at [878, 91] on link "22" at bounding box center [1110, 93] width 9 height 9
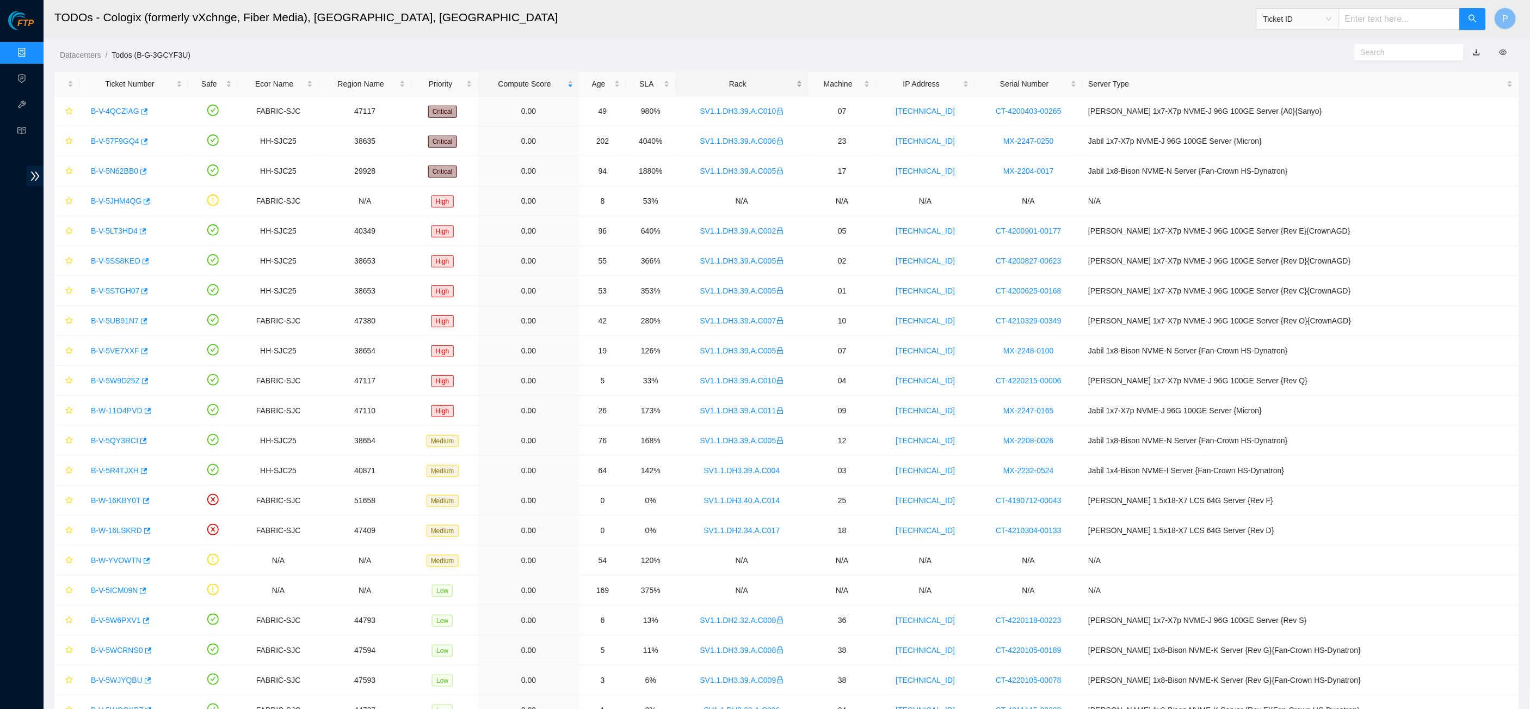
click at [780, 89] on div "Rack" at bounding box center [742, 84] width 121 height 12
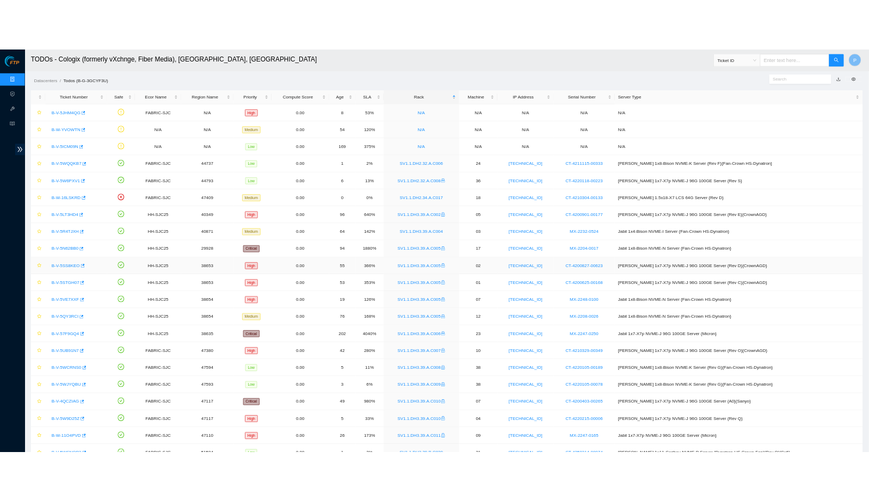
scroll to position [81, 0]
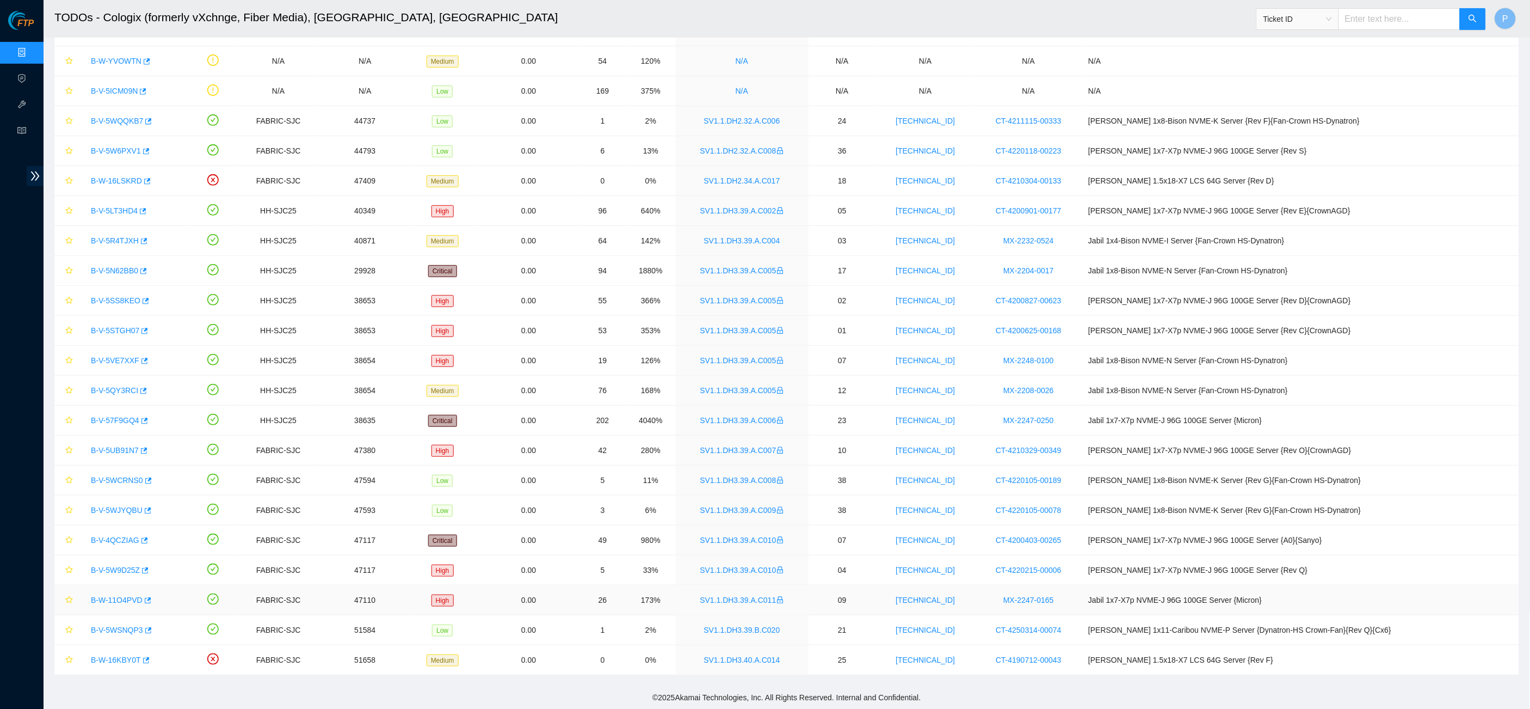
click at [104, 501] on link "B-W-11O4PVD" at bounding box center [117, 599] width 52 height 9
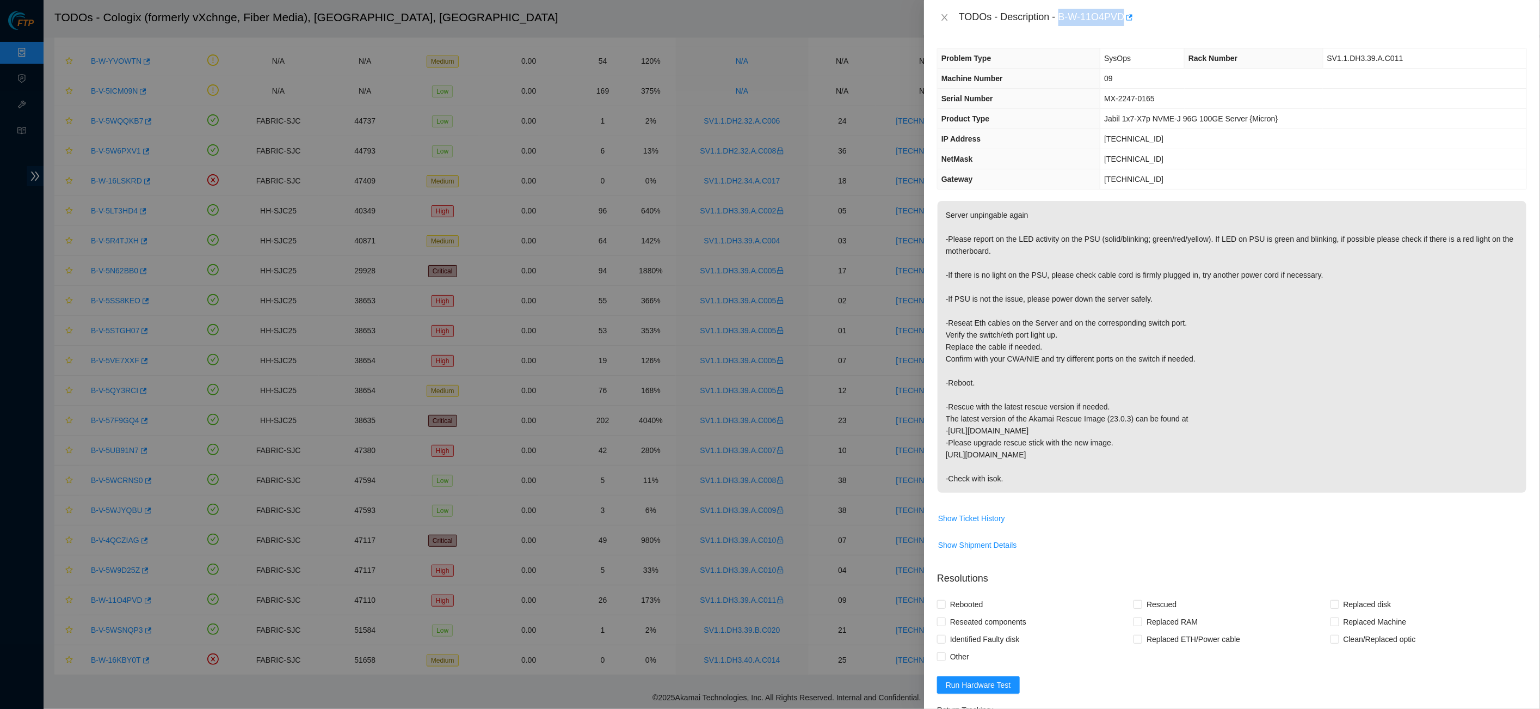
drag, startPoint x: 1064, startPoint y: 15, endPoint x: 1133, endPoint y: 15, distance: 68.6
click at [878, 15] on div "TODOs - Description - B-W-11O4PVD" at bounding box center [1243, 17] width 568 height 17
copy div "B-W-11O4PVD"
click at [878, 267] on p "Server unpingable again -Please report on the LED activity on the PSU (solid/bl…" at bounding box center [1232, 347] width 589 height 292
click at [878, 13] on button "Close" at bounding box center [944, 18] width 15 height 10
